Goal: Task Accomplishment & Management: Manage account settings

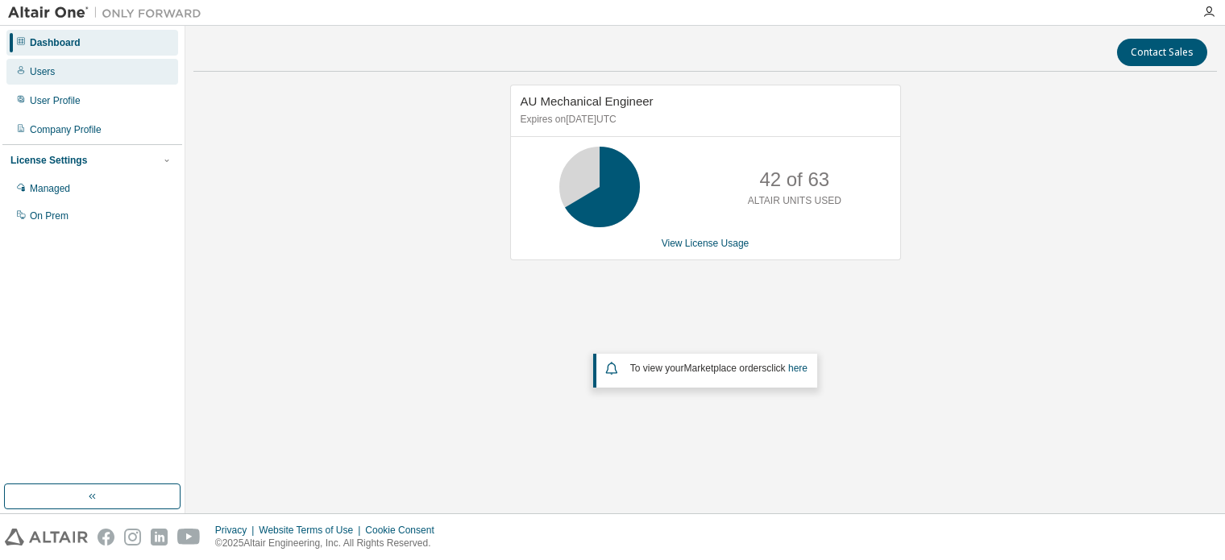
click at [48, 72] on div "Users" at bounding box center [42, 71] width 25 height 13
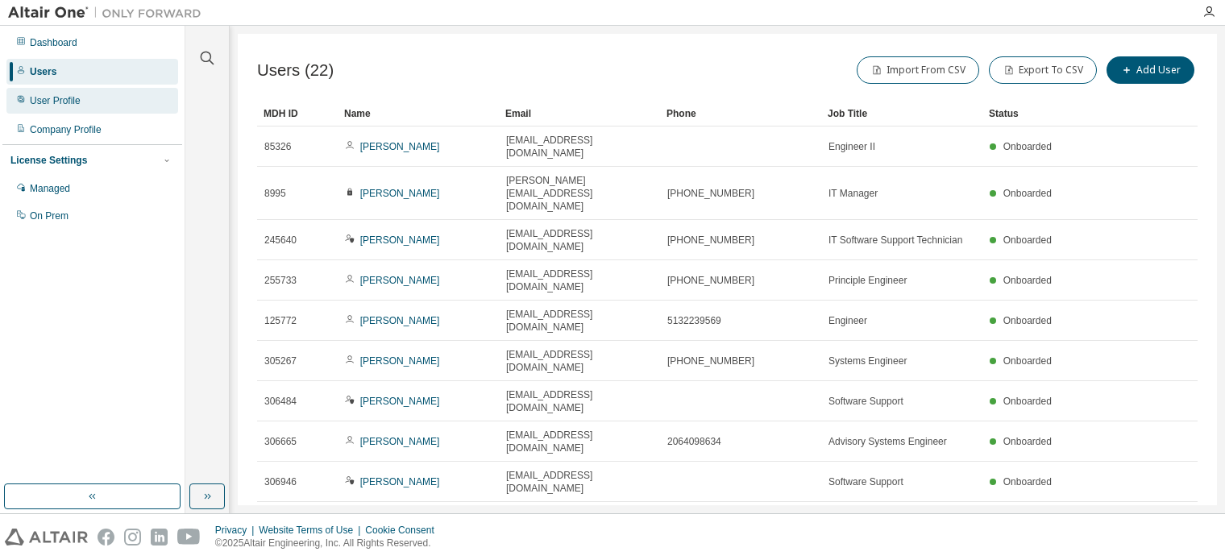
click at [60, 100] on div "User Profile" at bounding box center [55, 100] width 51 height 13
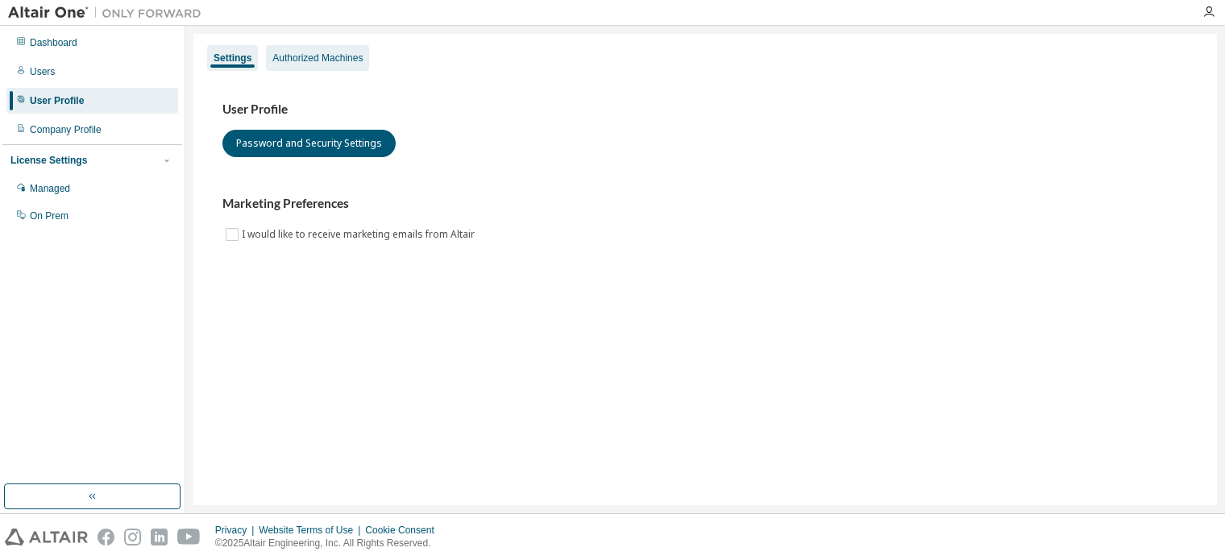
click at [321, 61] on div "Authorized Machines" at bounding box center [317, 58] width 90 height 13
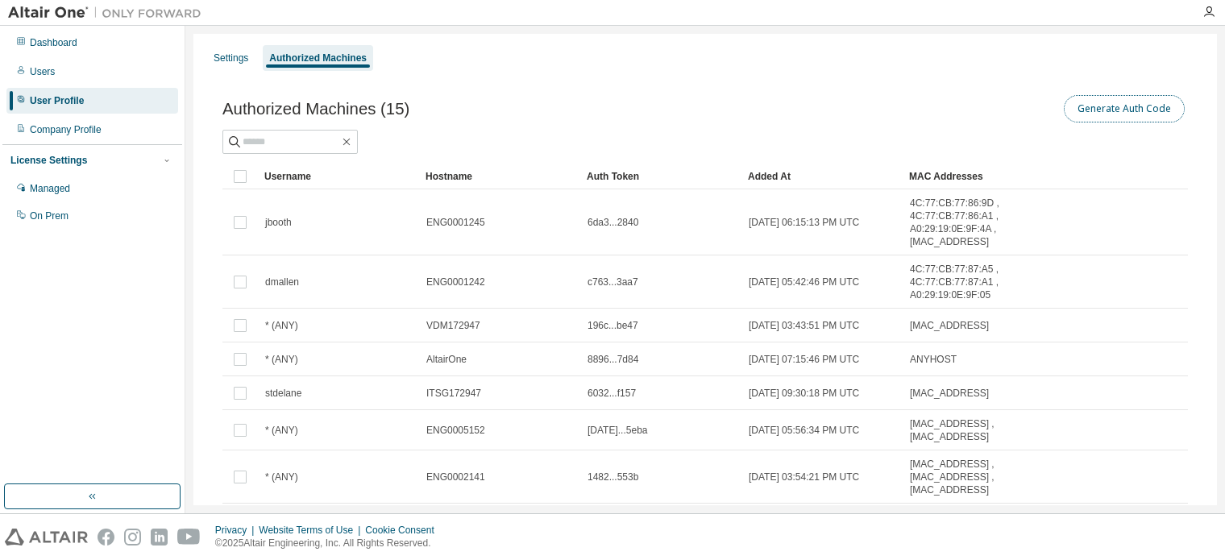
click at [1135, 103] on button "Generate Auth Code" at bounding box center [1124, 108] width 121 height 27
